Goal: Task Accomplishment & Management: Use online tool/utility

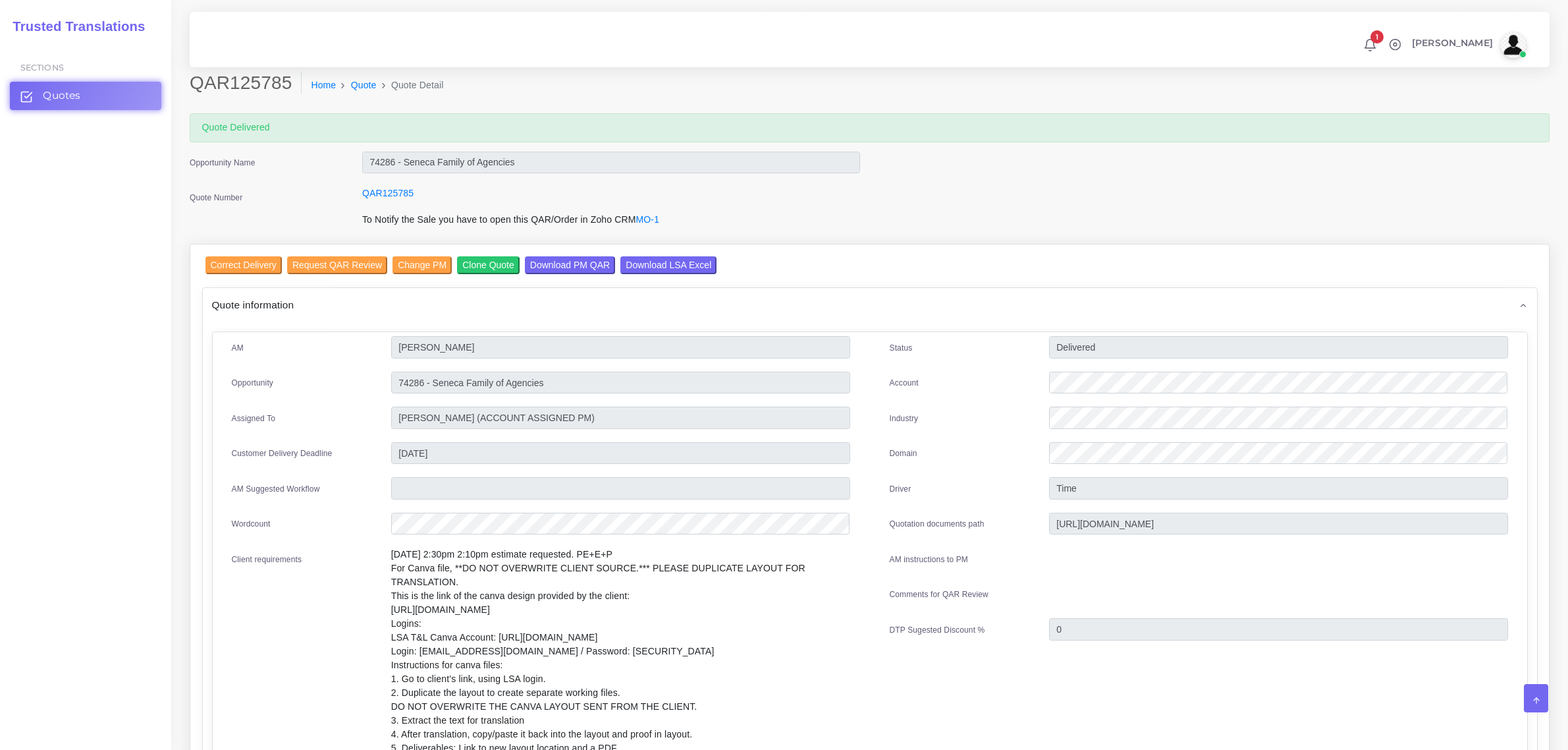
scroll to position [494, 0]
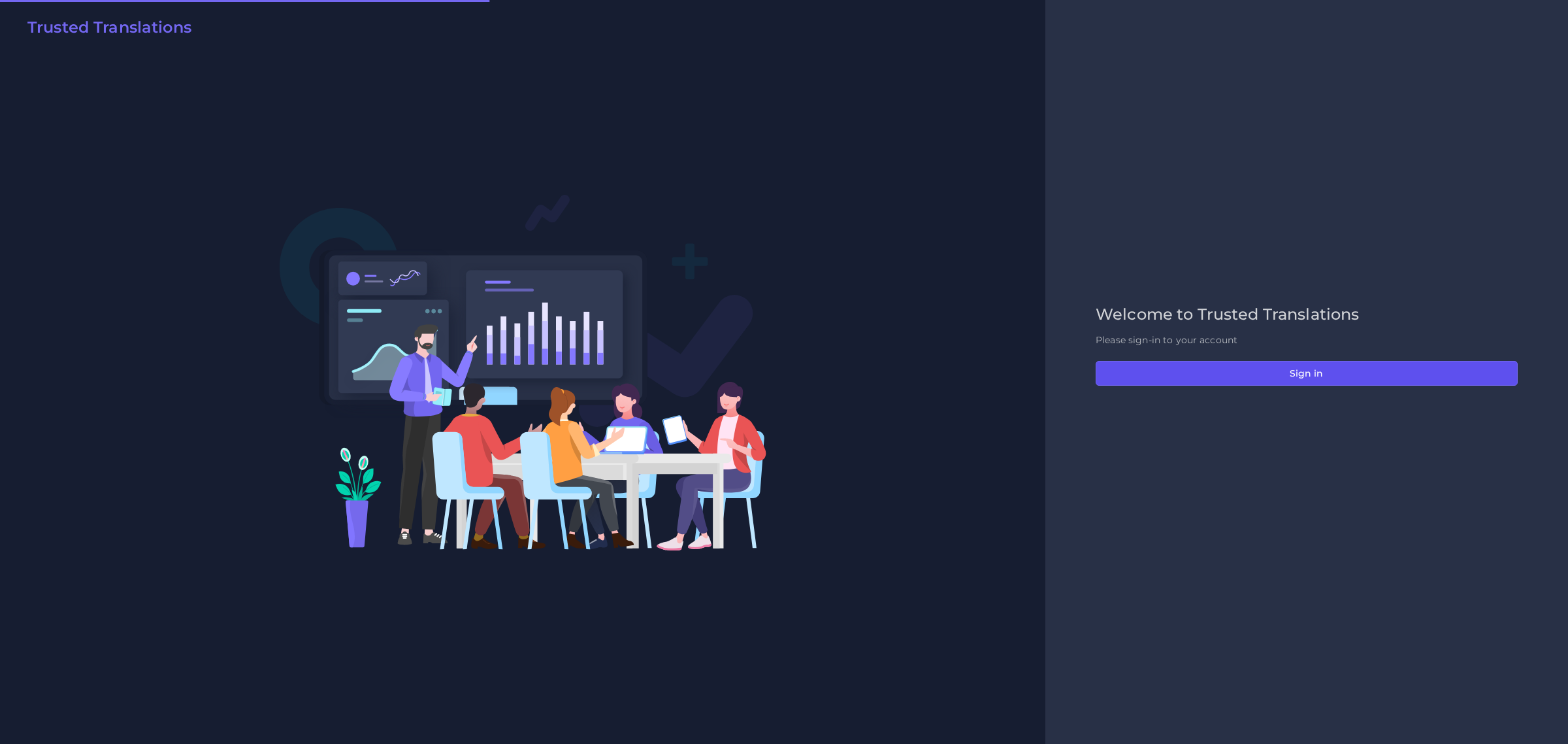
click at [1303, 380] on button "Sign in" at bounding box center [1307, 373] width 422 height 25
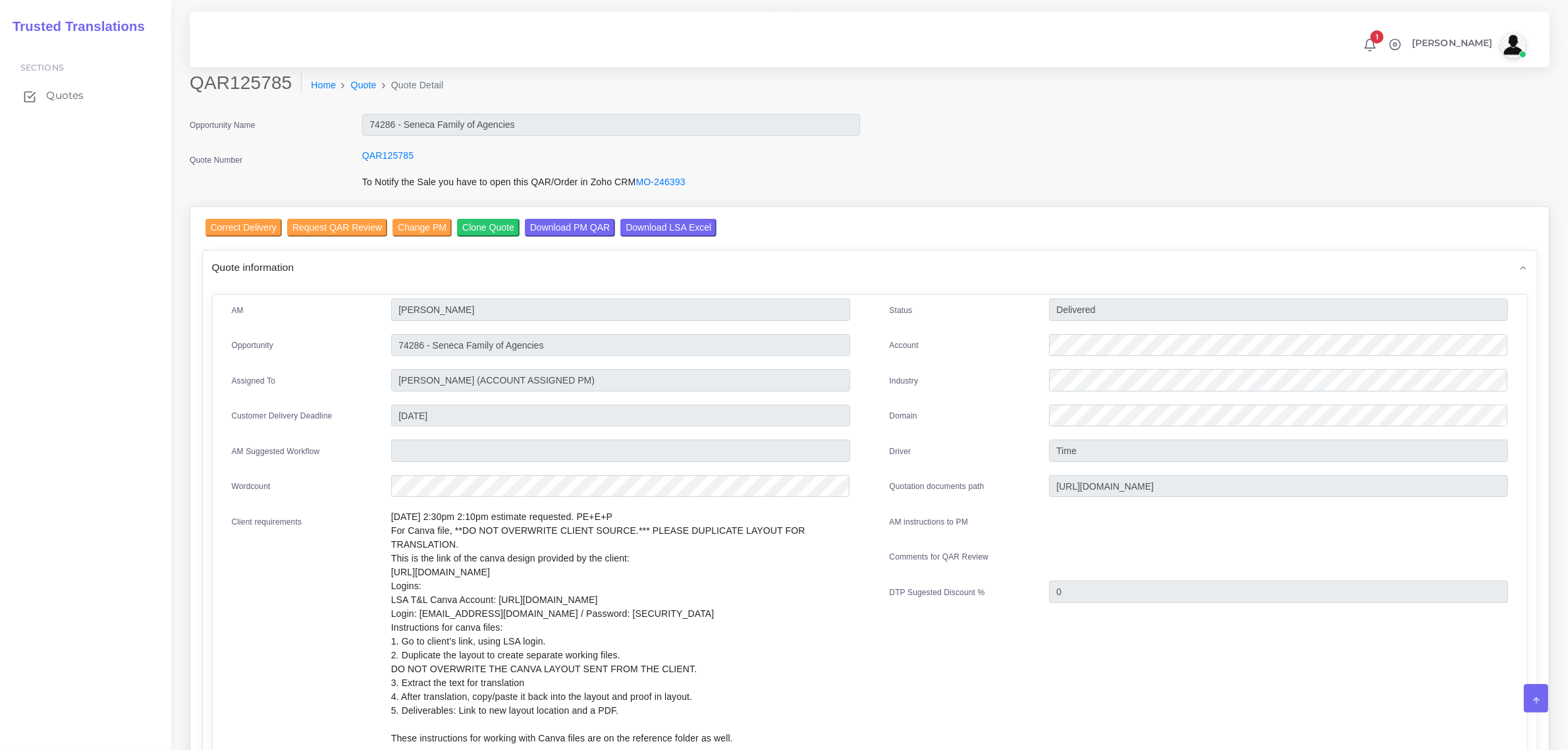
click at [59, 94] on span "Quotes" at bounding box center [65, 95] width 37 height 15
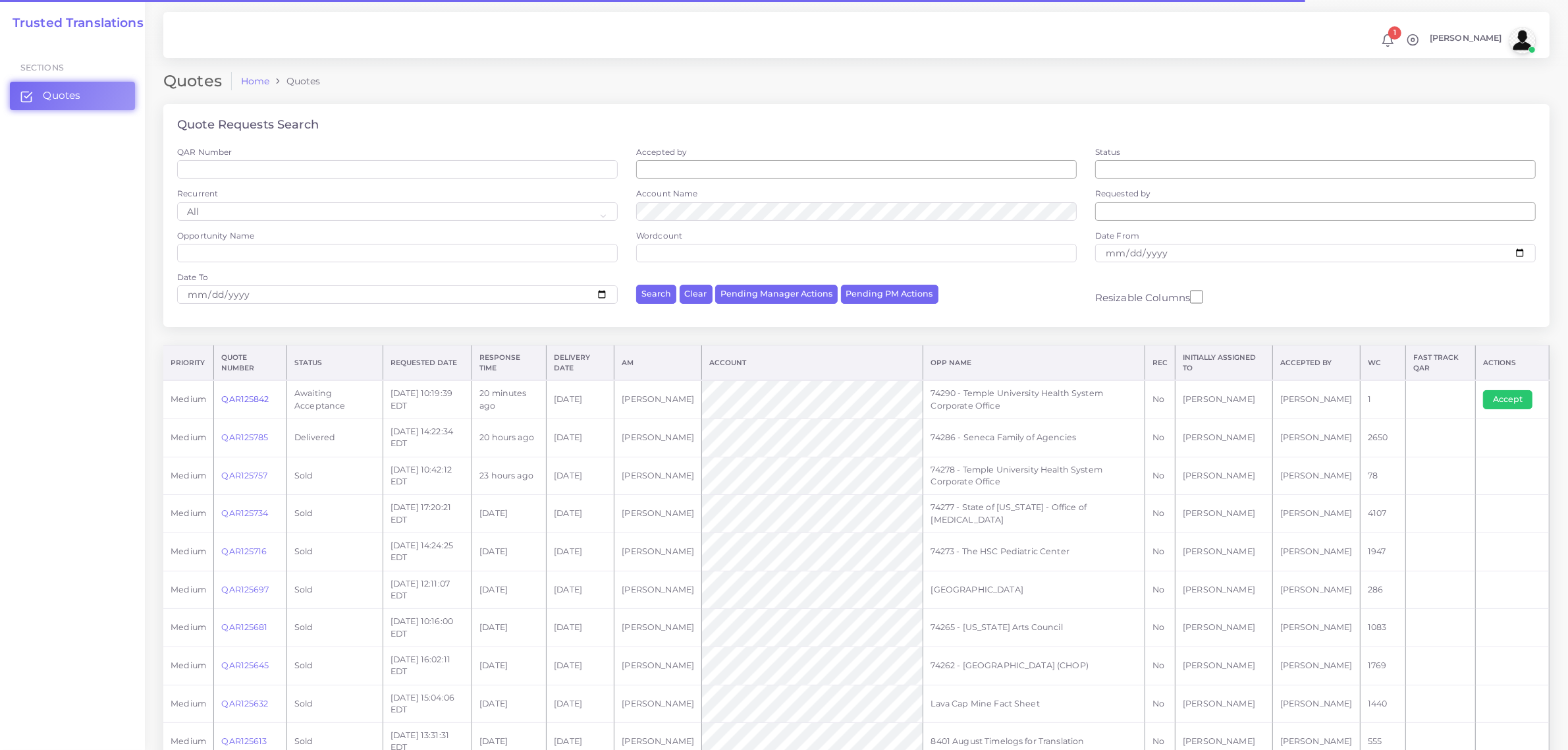
click at [241, 398] on link "QAR125842" at bounding box center [245, 398] width 48 height 10
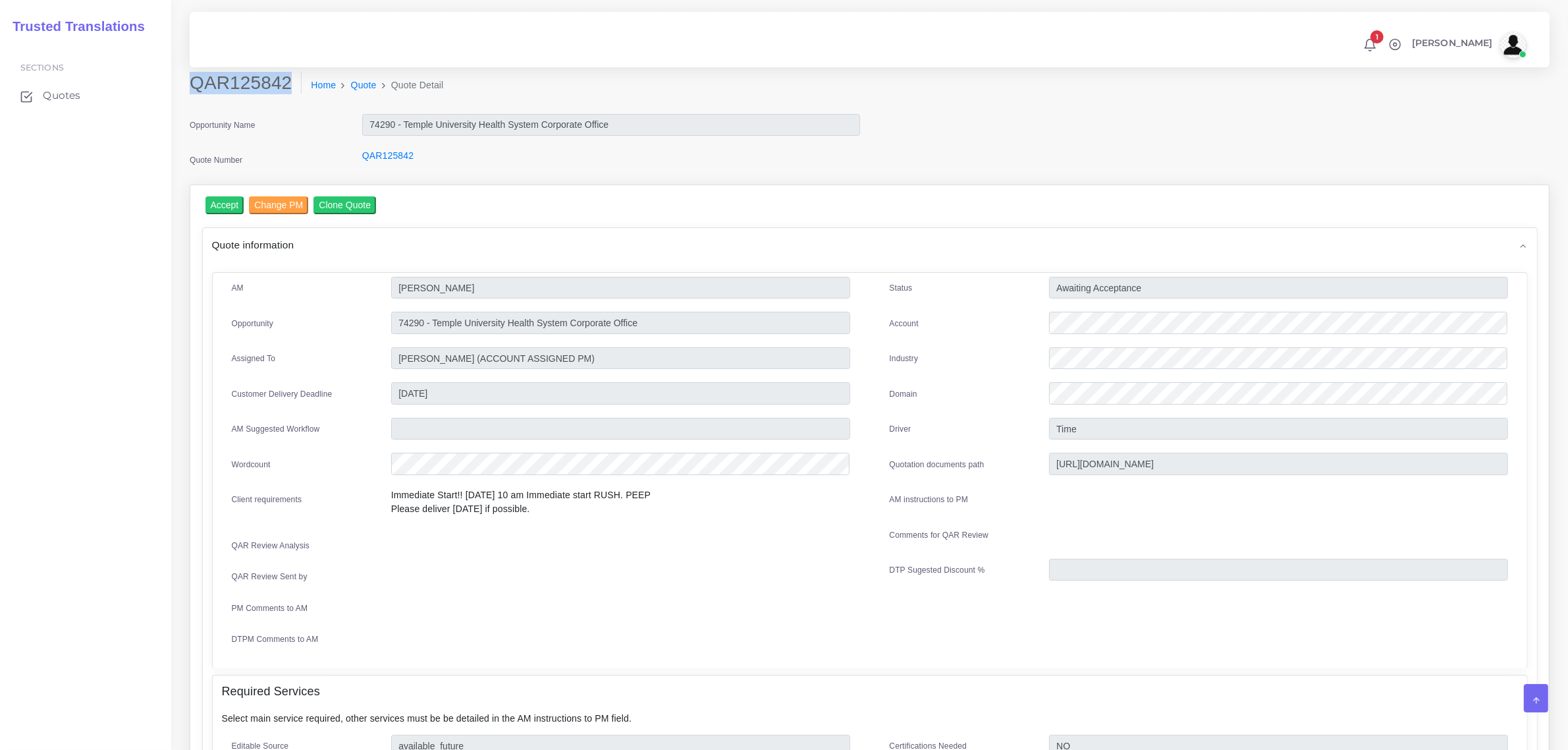
drag, startPoint x: 191, startPoint y: 84, endPoint x: 285, endPoint y: 81, distance: 94.0
click at [285, 81] on h2 "QAR125842" at bounding box center [246, 83] width 112 height 23
copy h2 "QAR125842"
click at [222, 205] on input "Accept" at bounding box center [224, 205] width 39 height 18
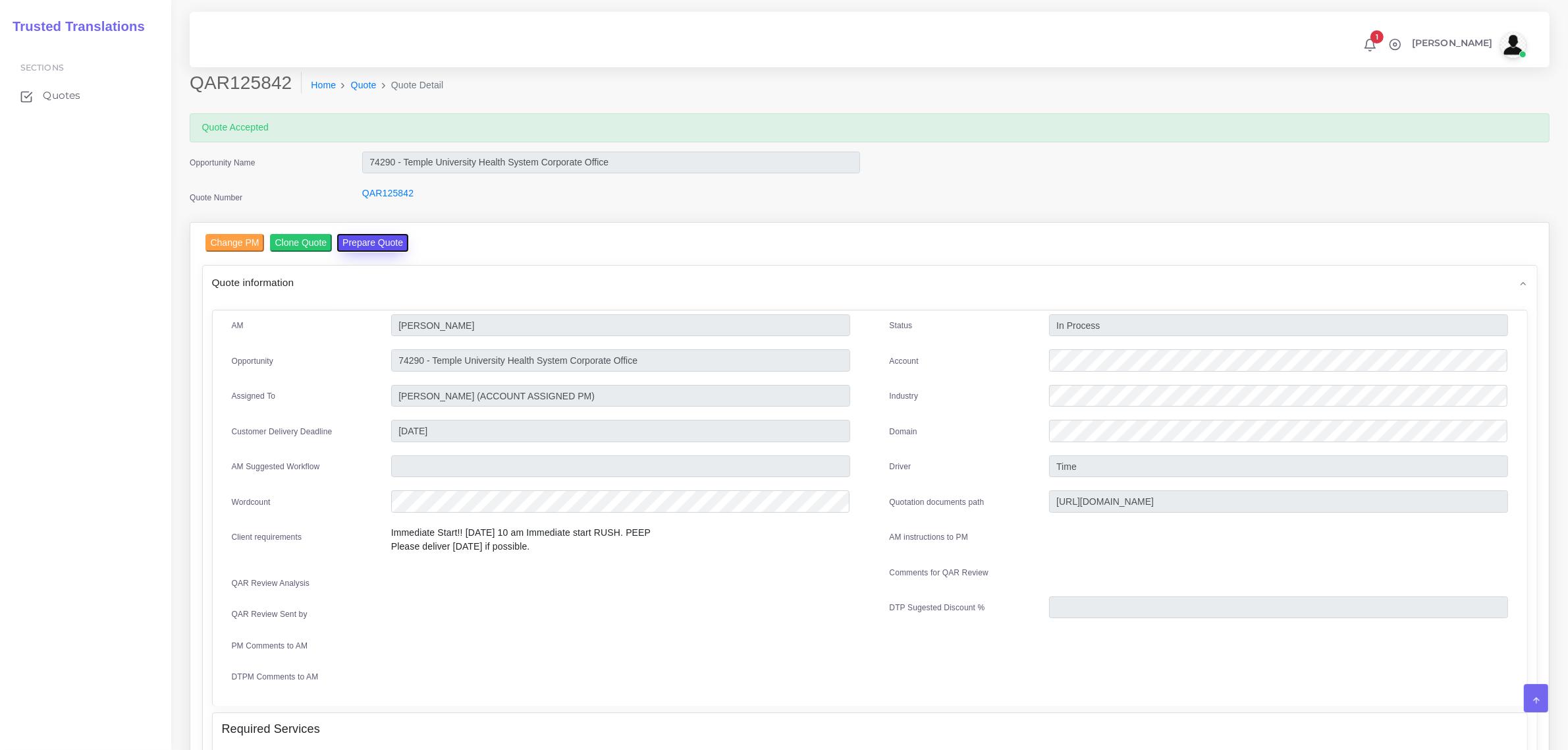
click at [366, 241] on button "Prepare Quote" at bounding box center [373, 243] width 71 height 18
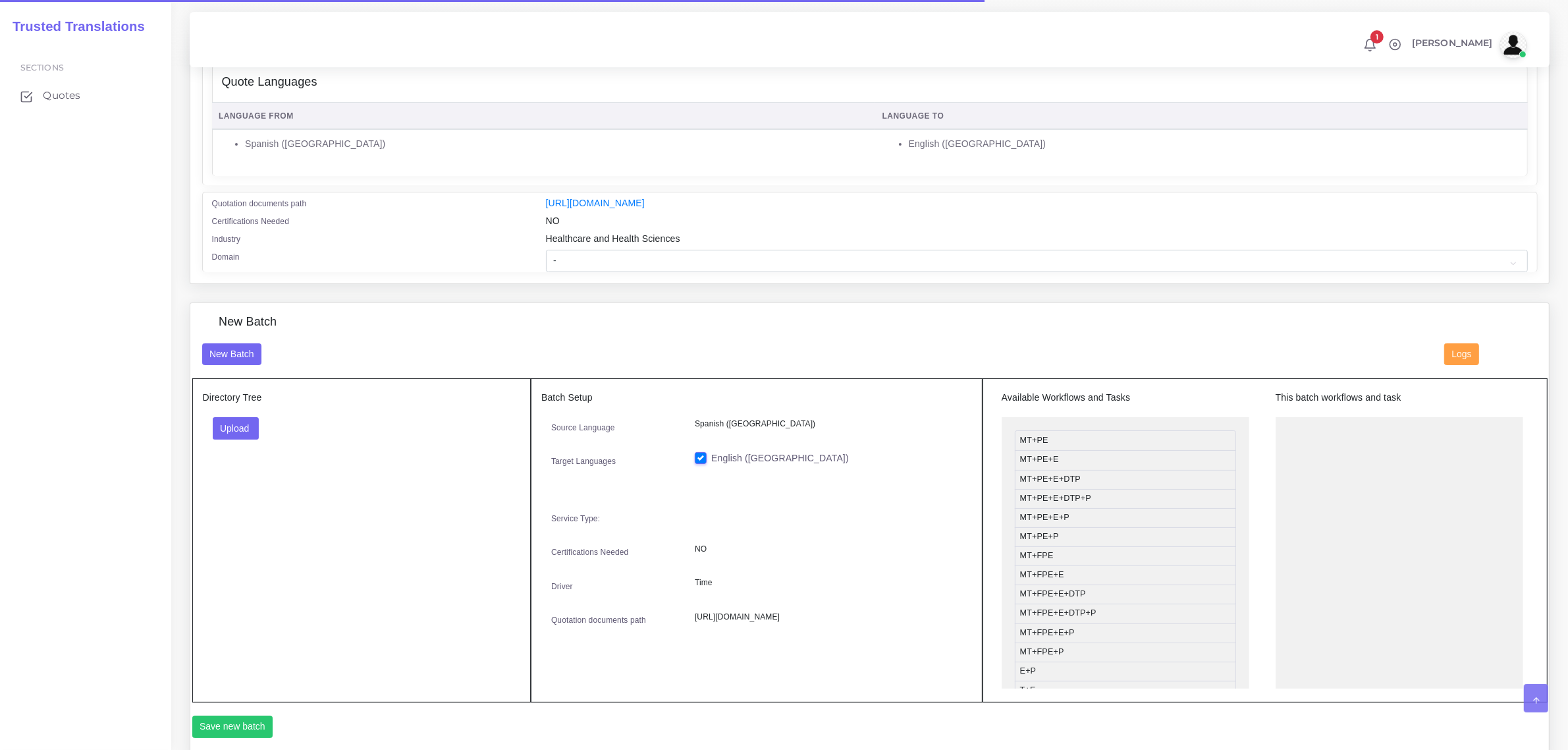
scroll to position [247, 0]
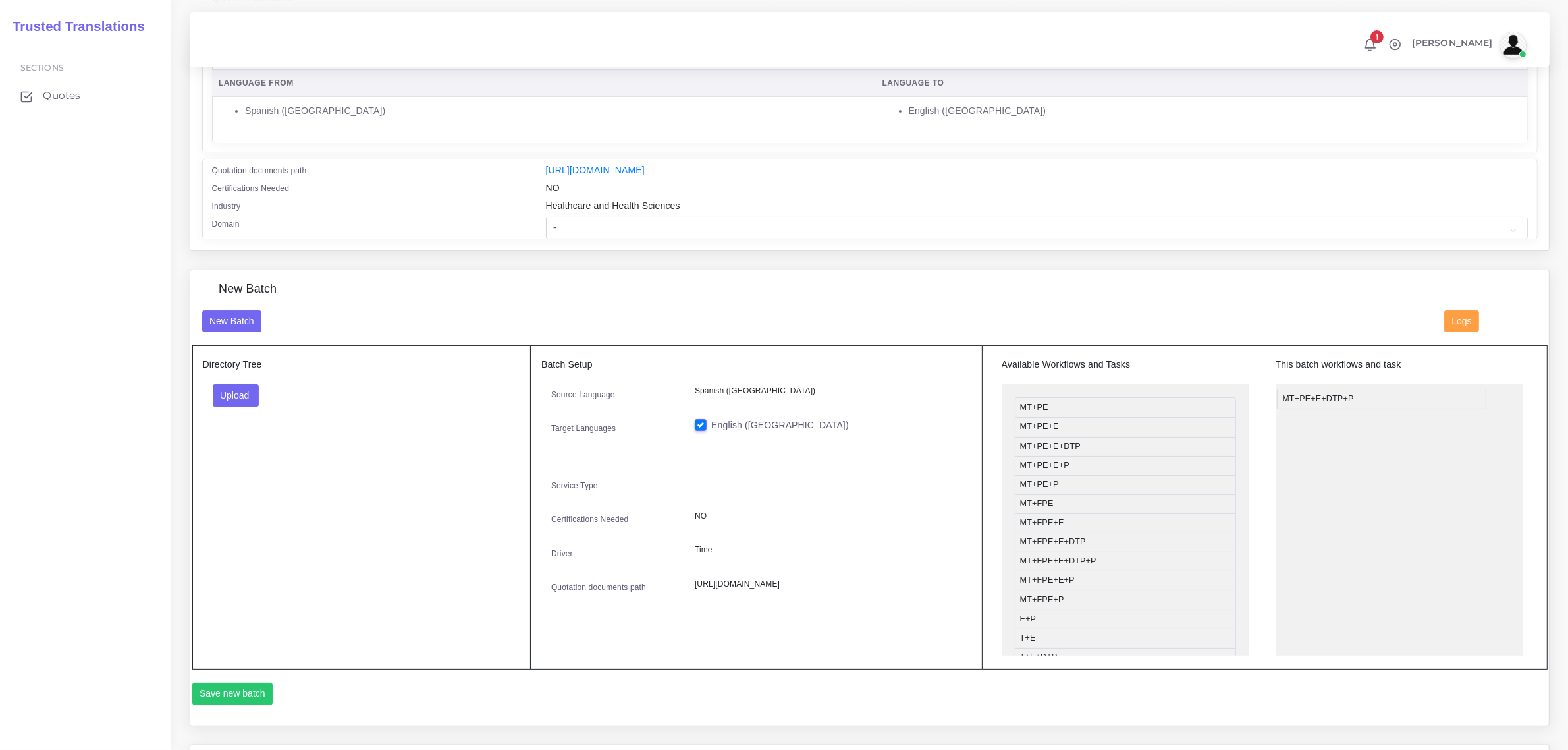
drag, startPoint x: 1100, startPoint y: 466, endPoint x: 1363, endPoint y: 398, distance: 271.6
click at [238, 692] on button "Save new batch" at bounding box center [232, 693] width 81 height 23
click at [248, 392] on button "Upload" at bounding box center [236, 395] width 47 height 23
click at [227, 443] on label "Files" at bounding box center [259, 445] width 91 height 16
click at [224, 690] on button "Save new batch" at bounding box center [232, 693] width 81 height 23
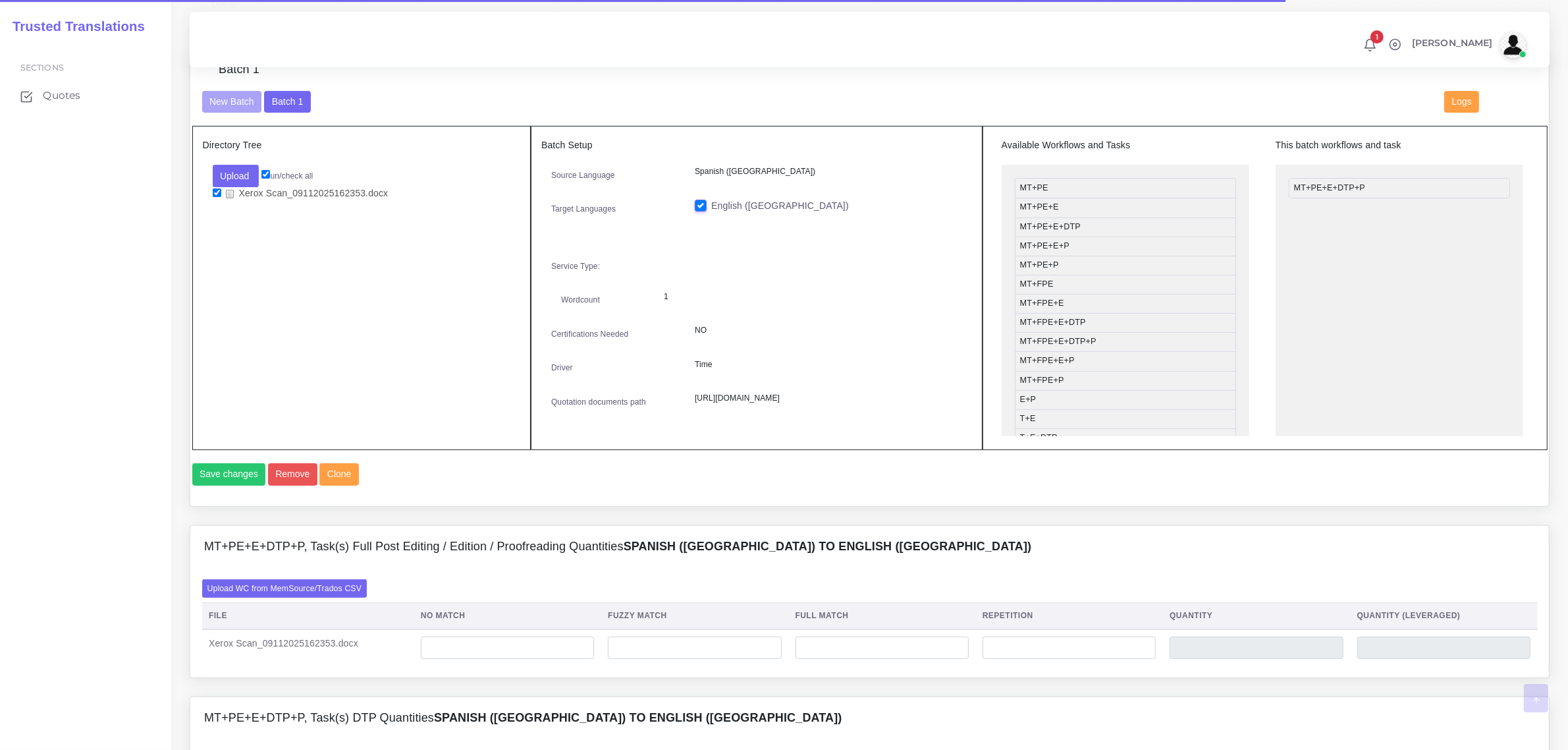
scroll to position [577, 0]
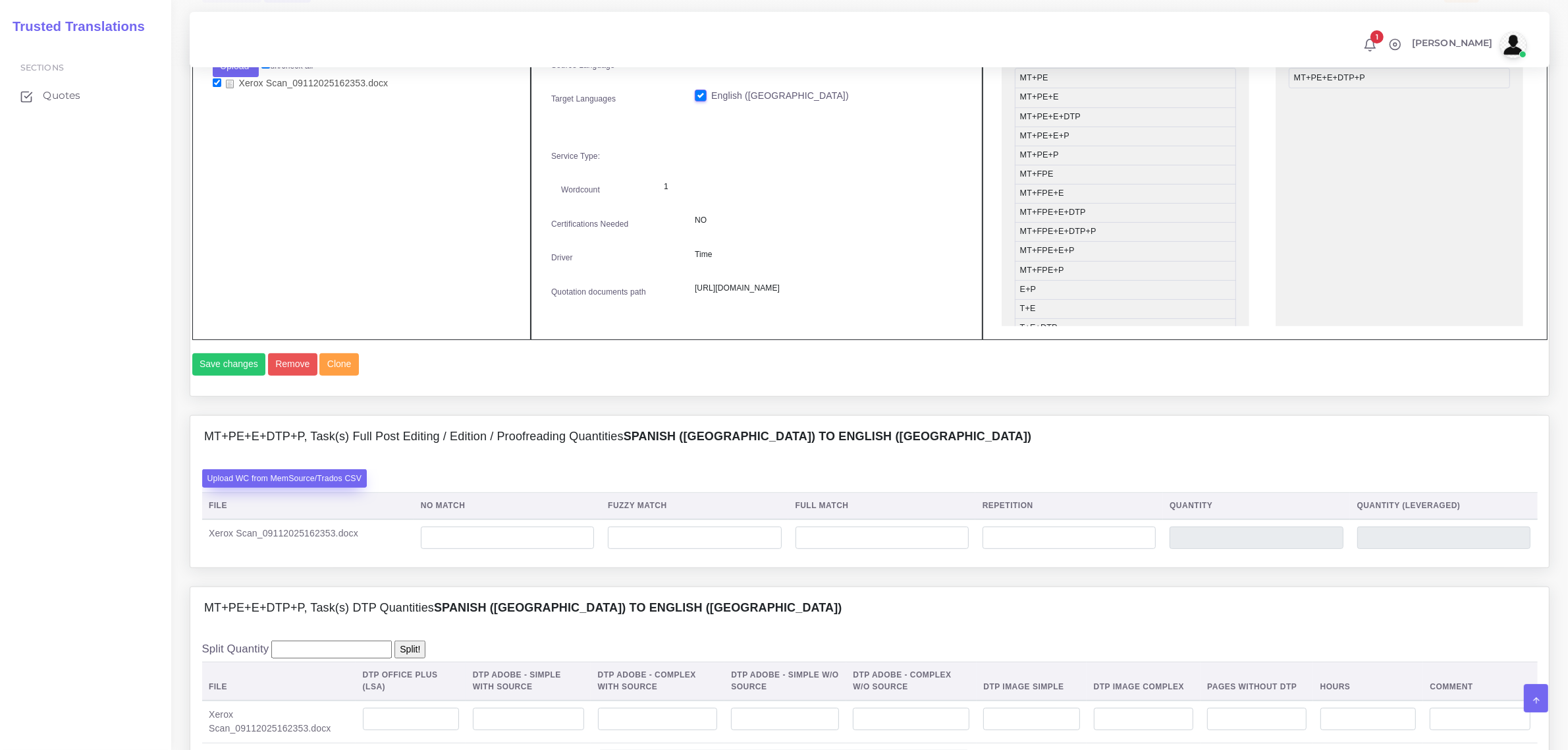
click at [323, 487] on label "Upload WC from MemSource/Trados CSV" at bounding box center [285, 478] width 165 height 18
click at [0, 0] on input "Upload WC from MemSource/Trados CSV" at bounding box center [0, 0] width 0 height 0
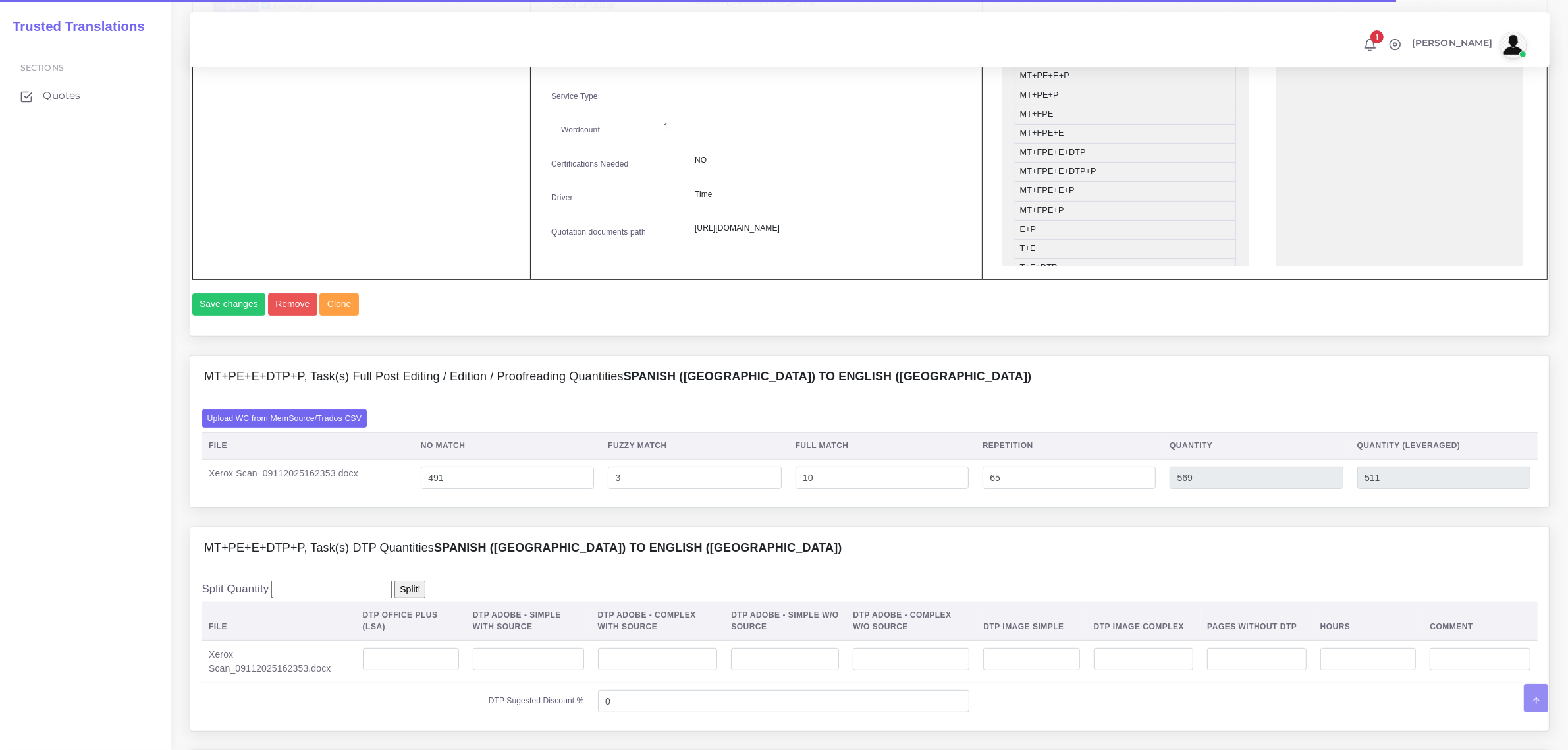
scroll to position [824, 0]
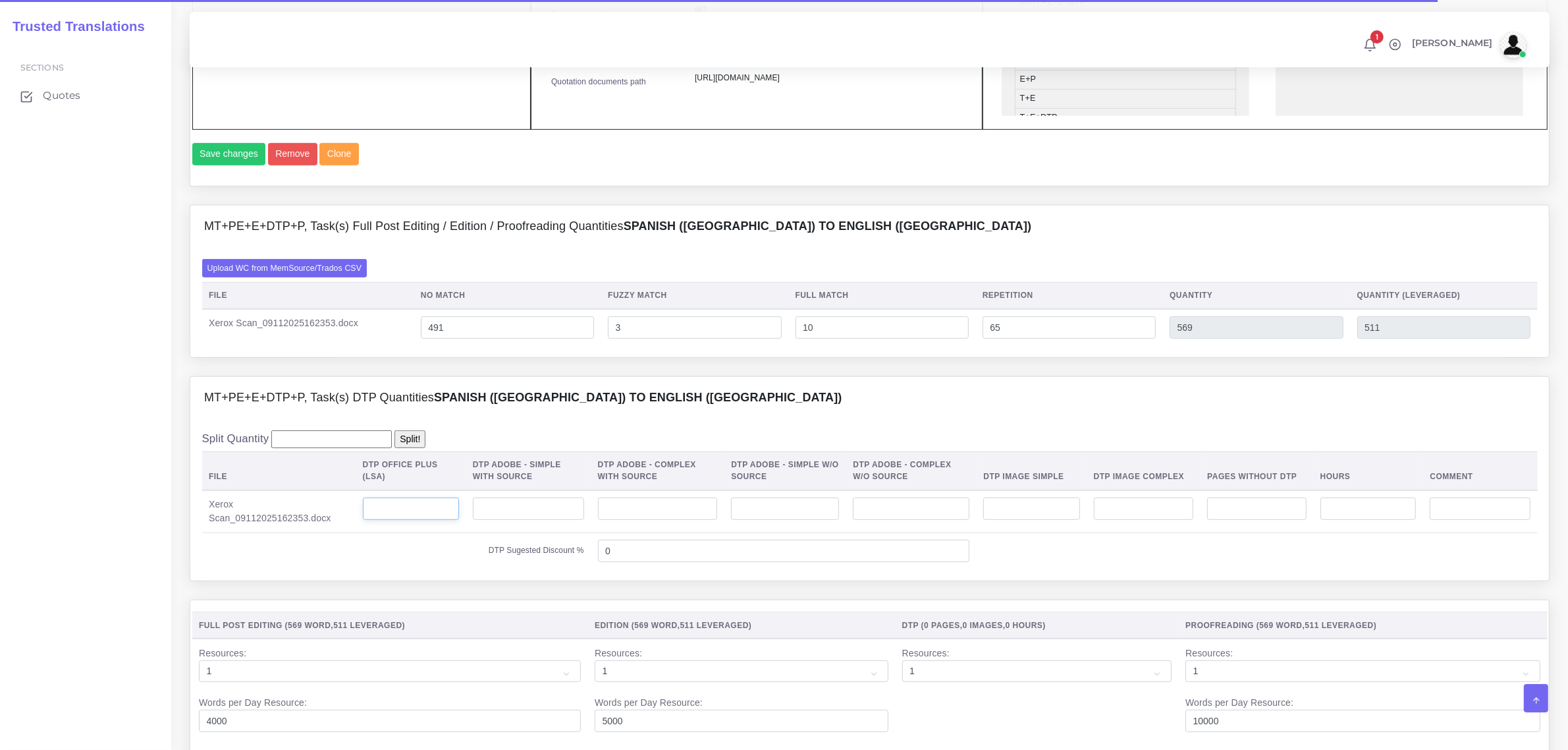
click at [425, 520] on input "number" at bounding box center [411, 509] width 96 height 23
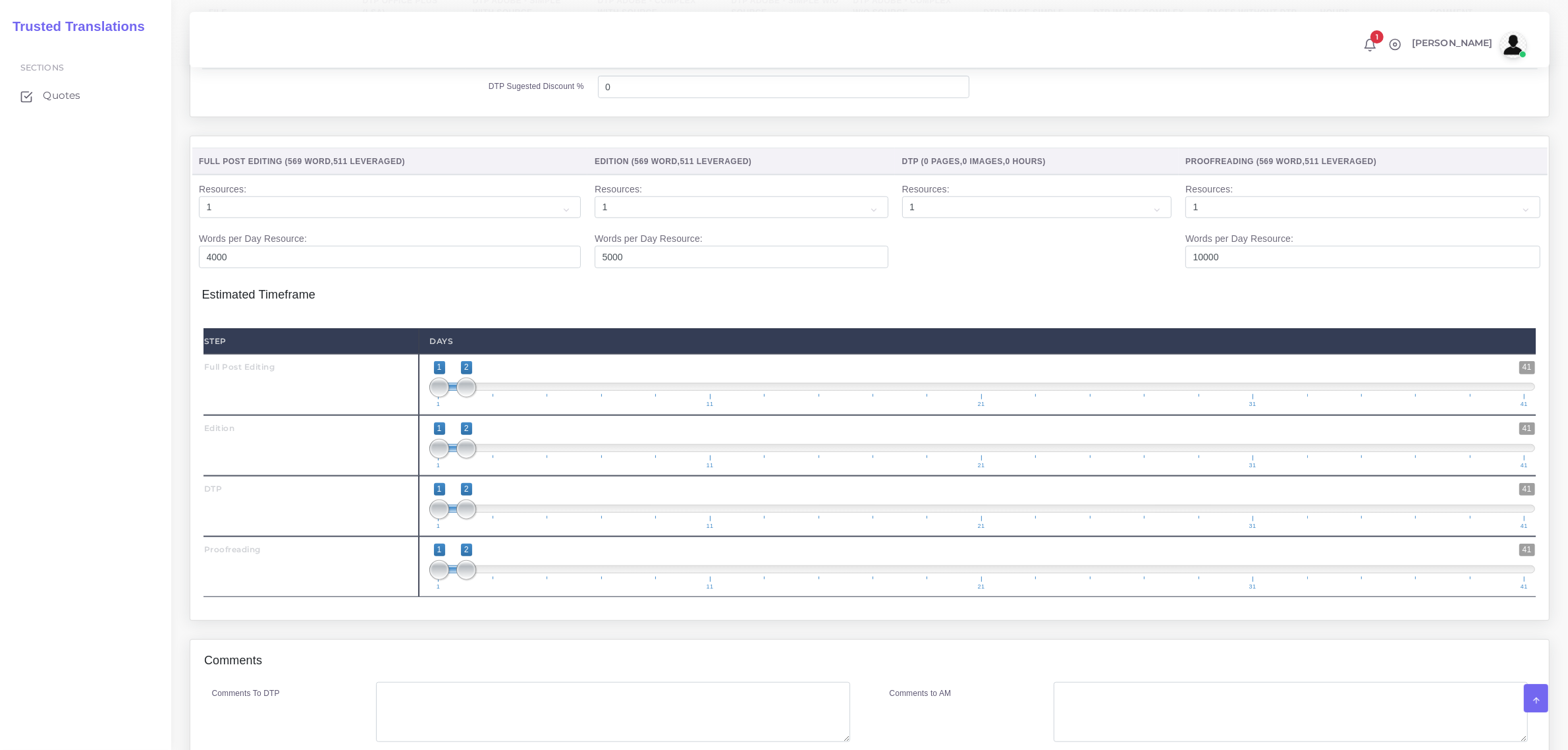
scroll to position [1401, 0]
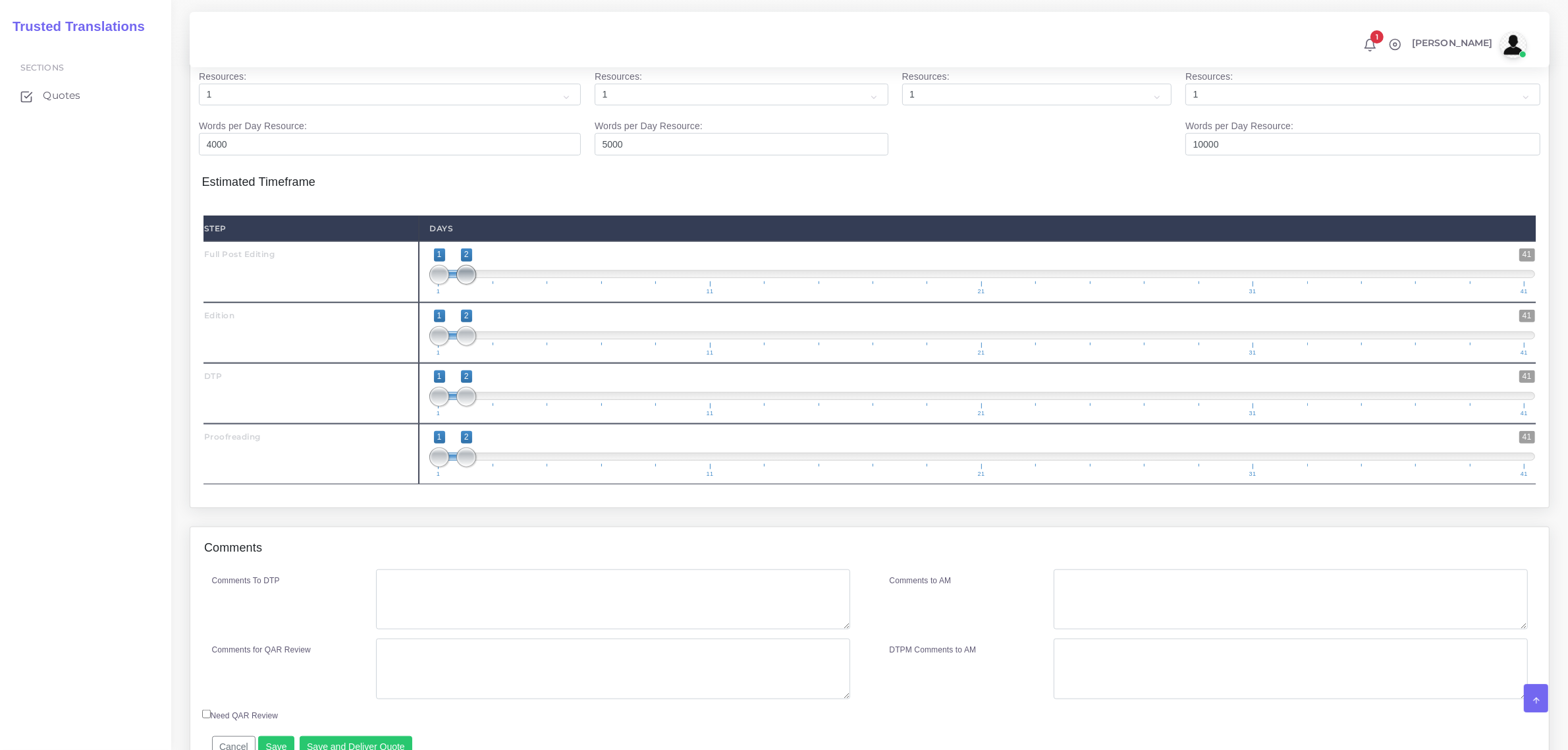
type input "3"
type input "1;1"
drag, startPoint x: 462, startPoint y: 303, endPoint x: 442, endPoint y: 318, distance: 25.0
click at [442, 294] on span "1 41 1 1 1 — 1 1 11 21 31 41" at bounding box center [981, 271] width 1105 height 46
type input "1;1"
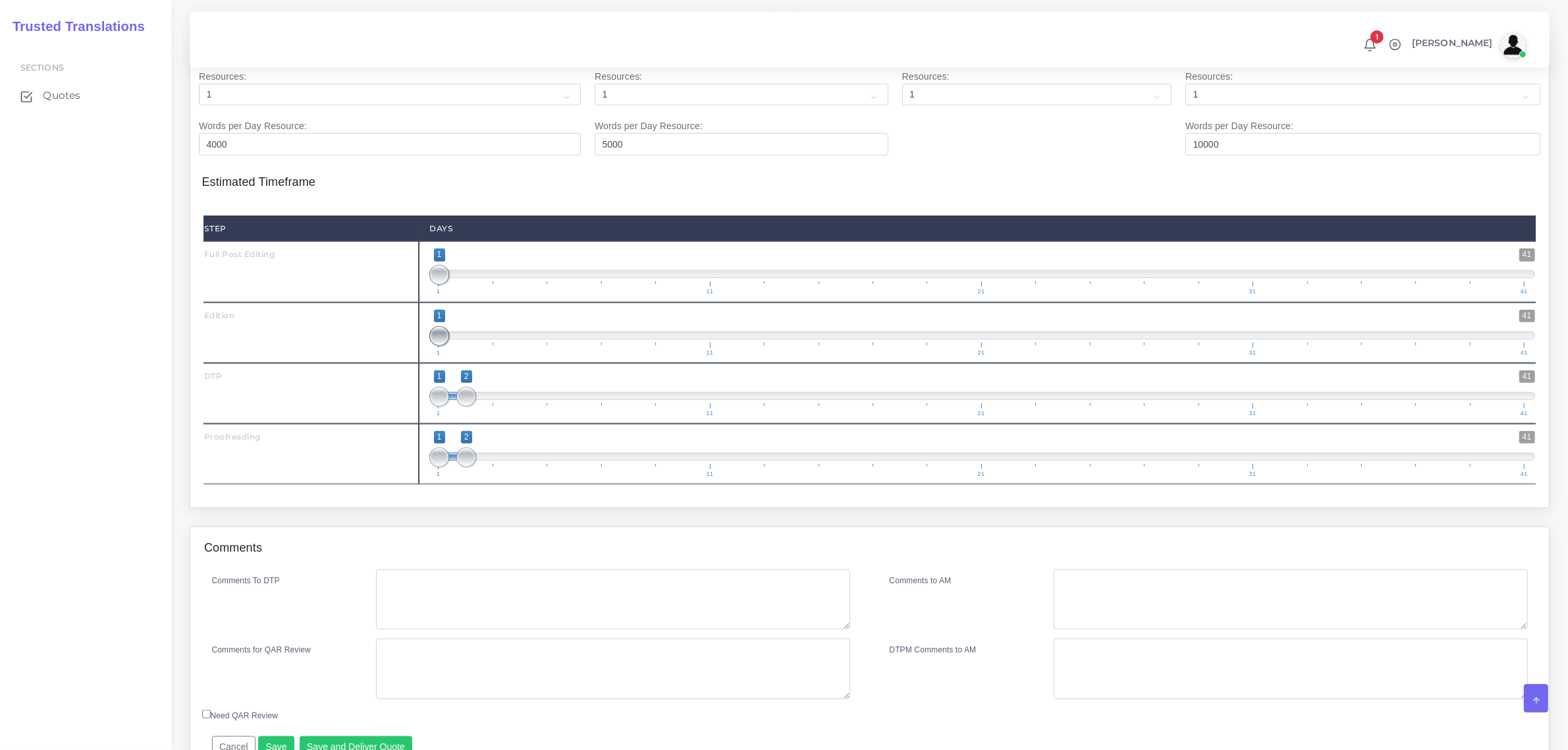
drag, startPoint x: 464, startPoint y: 363, endPoint x: 446, endPoint y: 404, distance: 44.8
click at [445, 356] on span "1 41 1 1 1 — 1 1 11 21 31 41" at bounding box center [981, 332] width 1105 height 46
type input "2;2"
drag, startPoint x: 438, startPoint y: 415, endPoint x: 458, endPoint y: 432, distance: 26.2
click at [458, 416] on span "1 41 1 2 1 — 2 1 11 21 31 41" at bounding box center [981, 393] width 1105 height 46
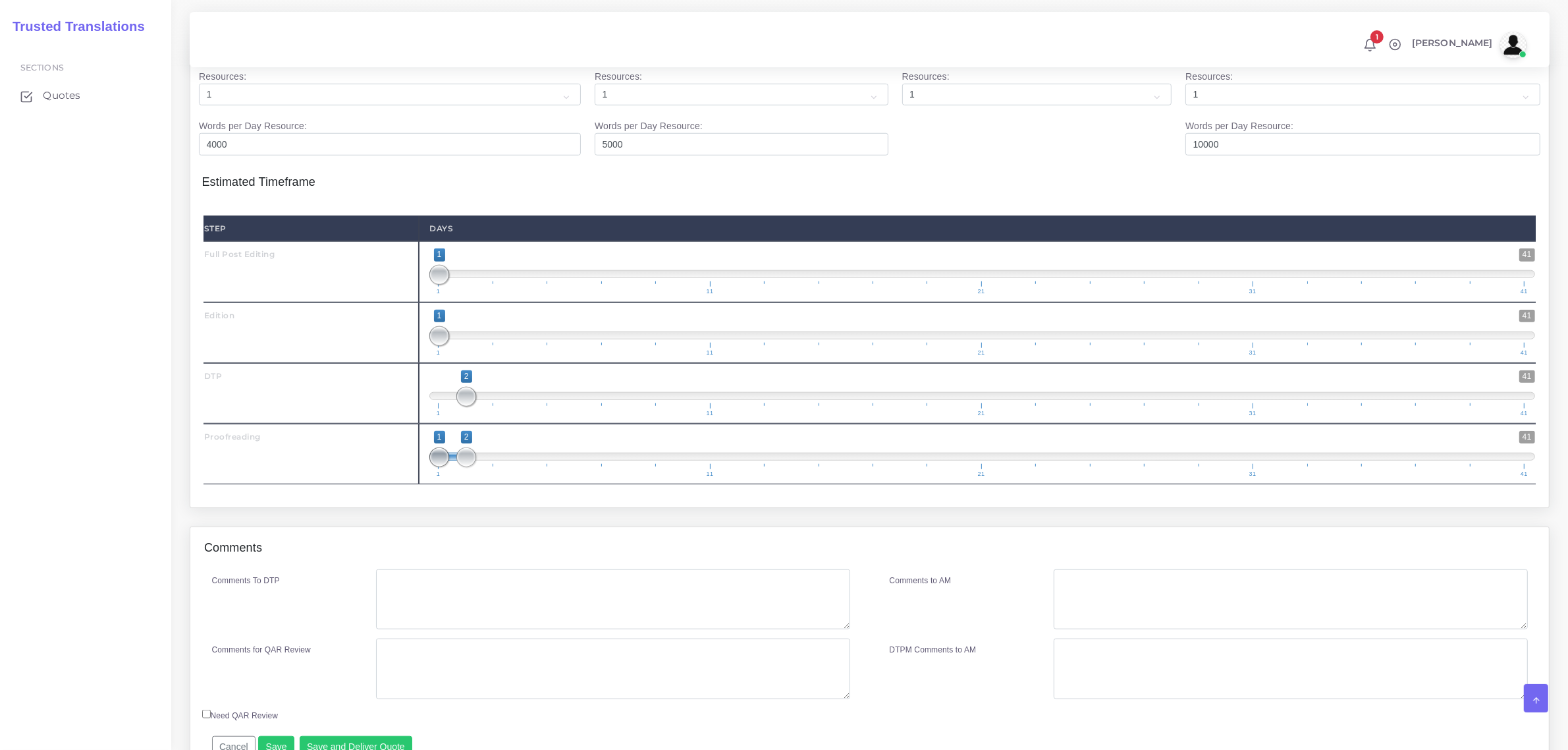
type input "2;2"
drag, startPoint x: 435, startPoint y: 492, endPoint x: 488, endPoint y: 507, distance: 55.1
click at [453, 477] on span "1 41 2 2 2 — 2 1 11 21 31 41" at bounding box center [981, 454] width 1105 height 46
click at [606, 623] on textarea "Comments To DTP" at bounding box center [612, 600] width 473 height 61
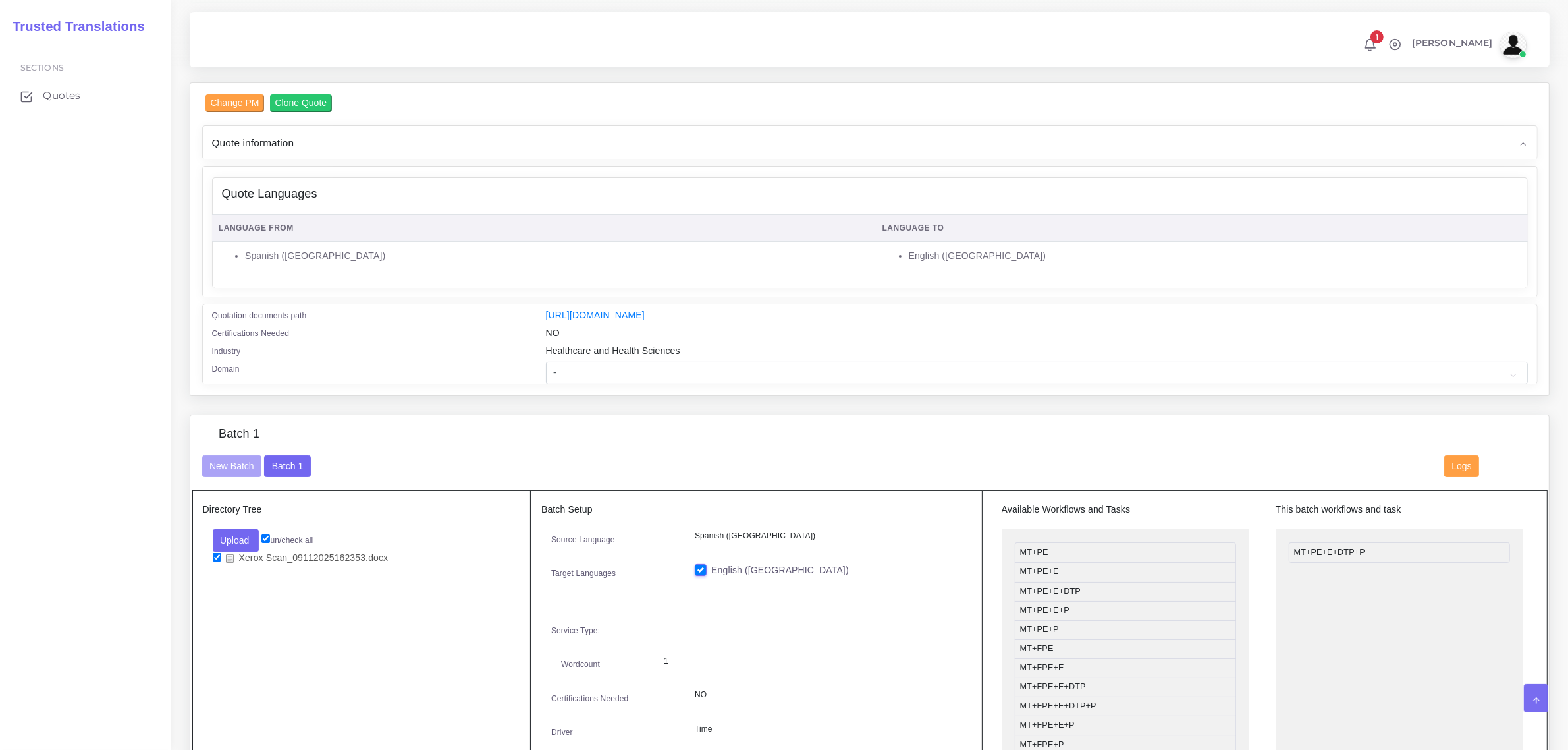
scroll to position [17, 0]
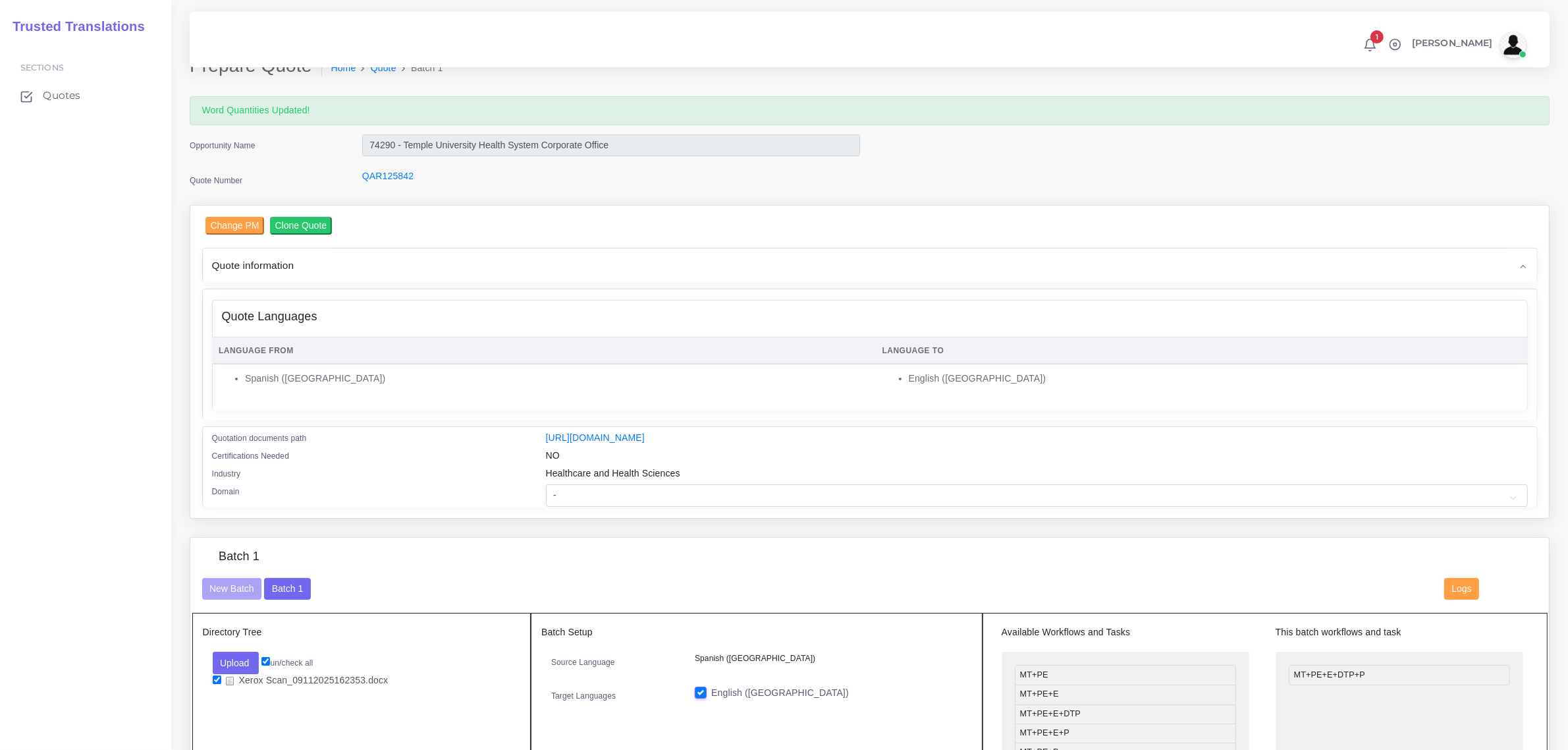
type textarea "no specific isntructions"
click at [620, 491] on select "- Advertising and Media Agriculture, Forestry and Fishing Architecture, Buildin…" at bounding box center [1036, 495] width 982 height 23
select select "Healthcare and Health Sciences"
click at [546, 484] on select "- Advertising and Media Agriculture, Forestry and Fishing Architecture, Buildin…" at bounding box center [1036, 495] width 982 height 23
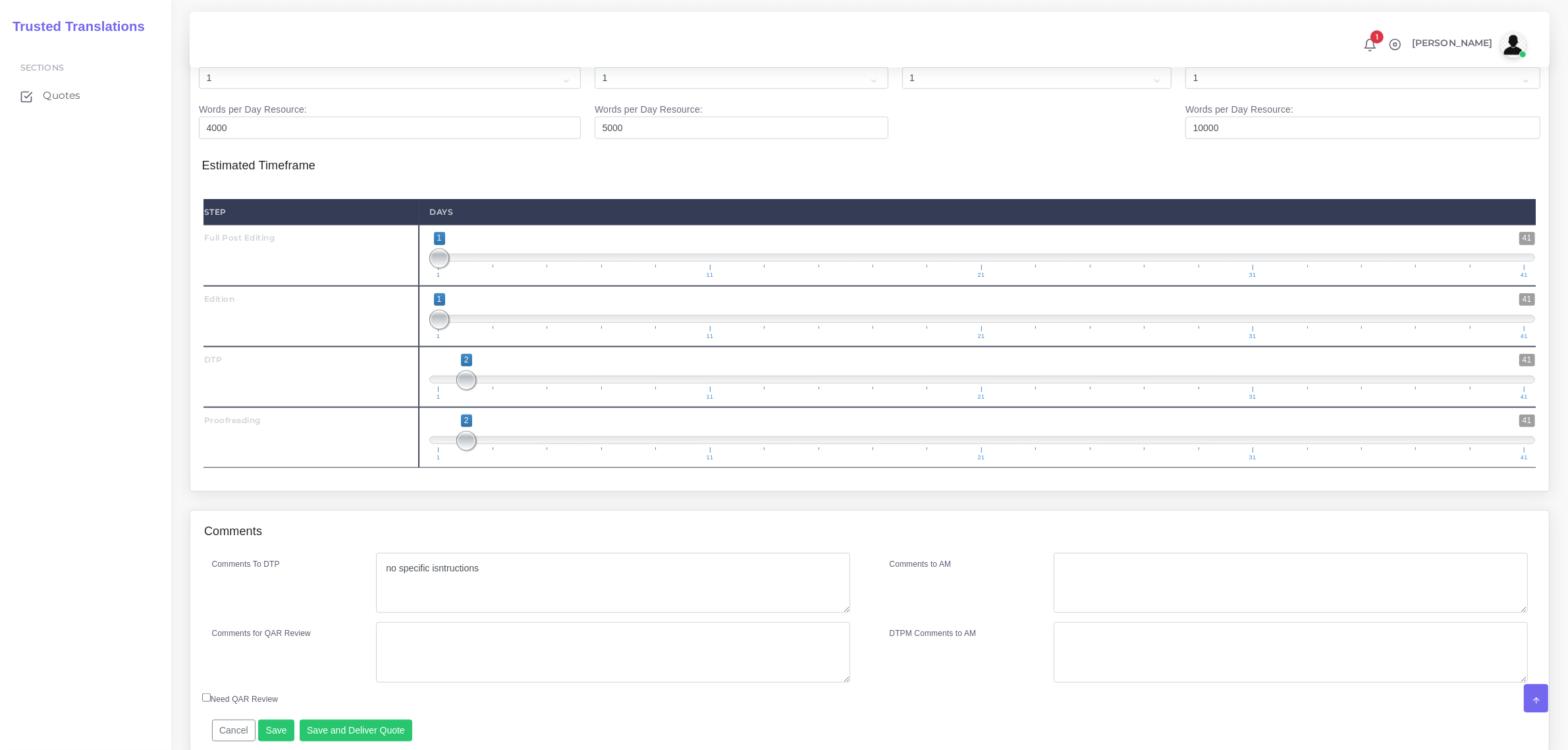
scroll to position [1499, 0]
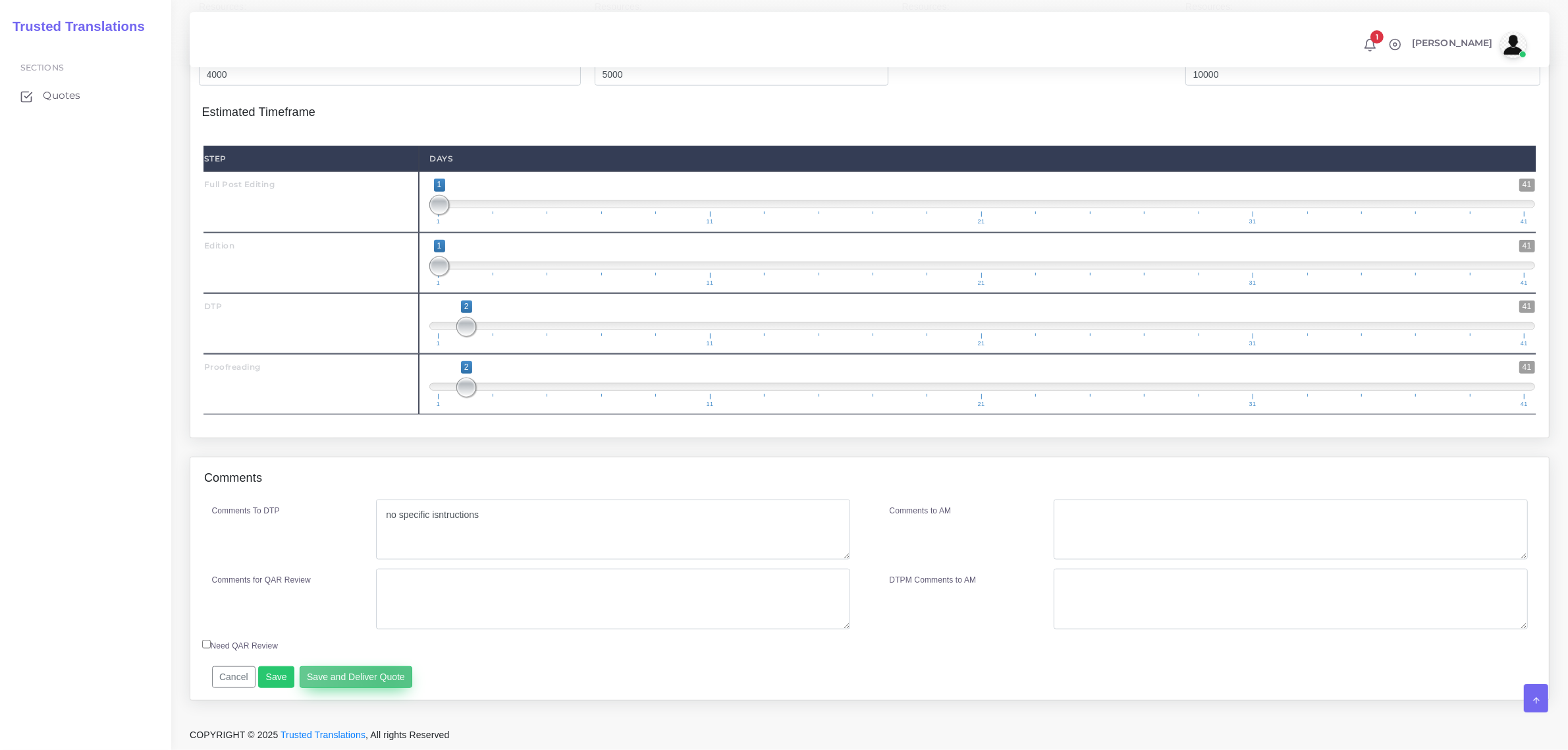
click at [382, 676] on button "Save and Deliver Quote" at bounding box center [356, 677] width 113 height 23
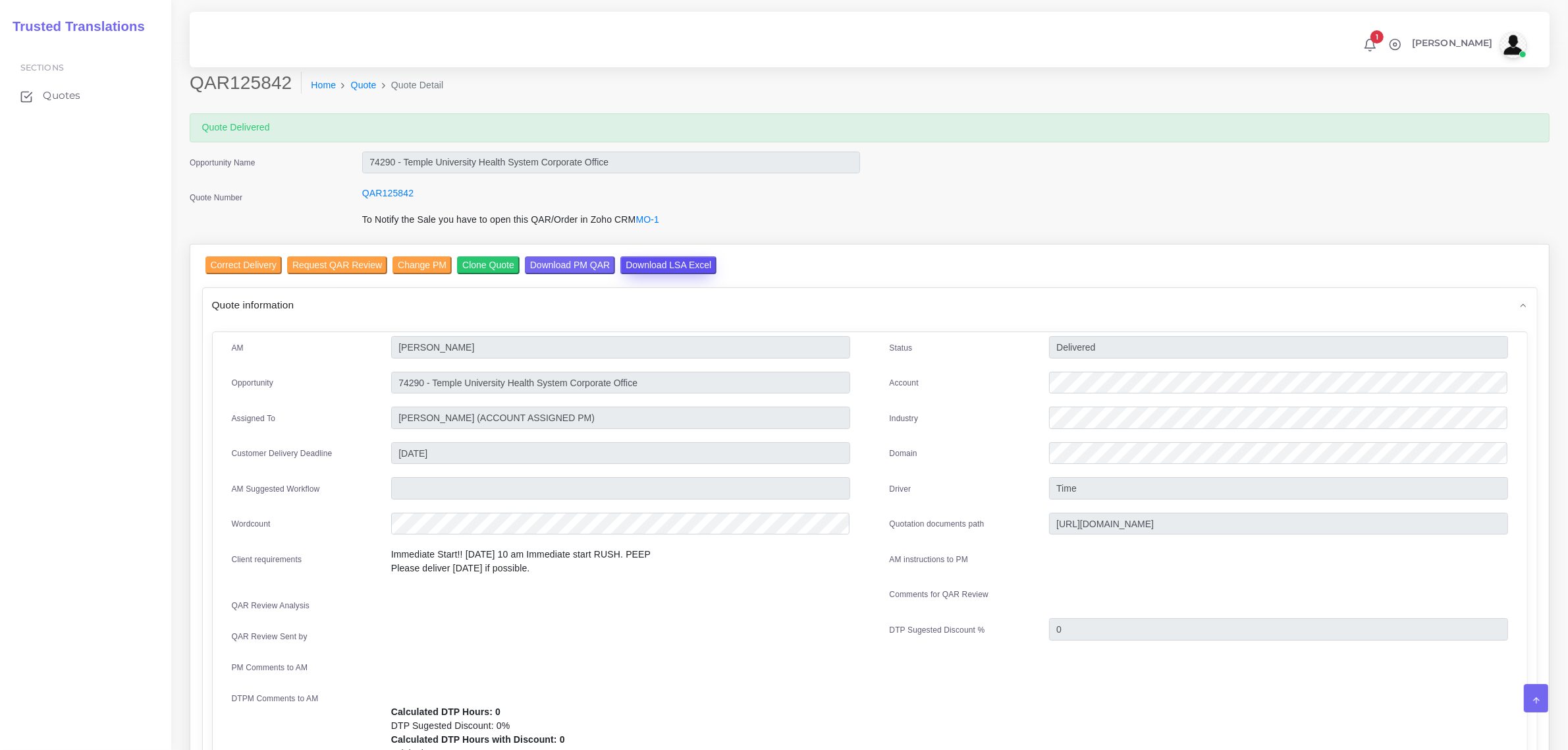
click at [633, 267] on input "Download LSA Excel" at bounding box center [668, 265] width 96 height 18
